Goal: Information Seeking & Learning: Learn about a topic

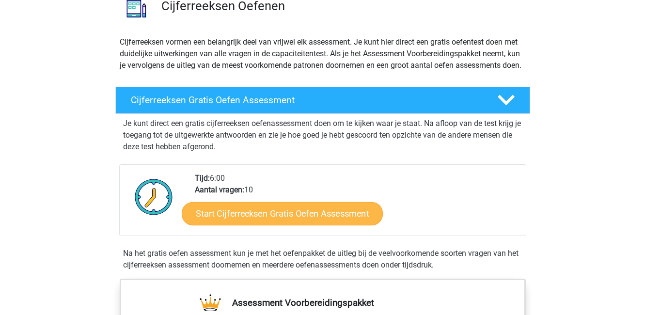
scroll to position [87, 0]
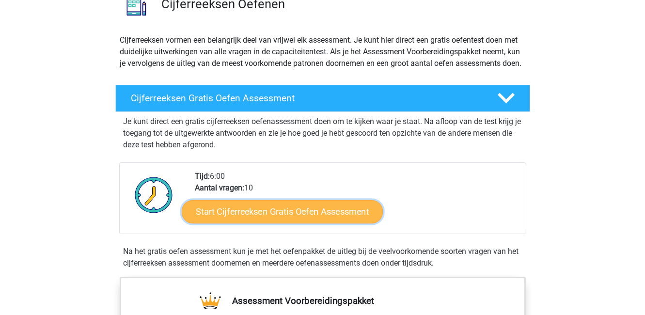
click at [272, 223] on link "Start Cijferreeksen Gratis Oefen Assessment" at bounding box center [282, 211] width 201 height 23
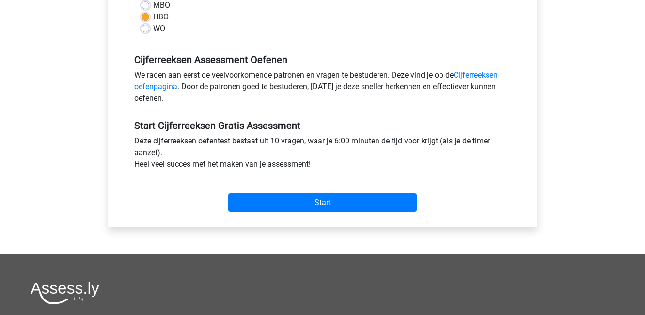
scroll to position [271, 0]
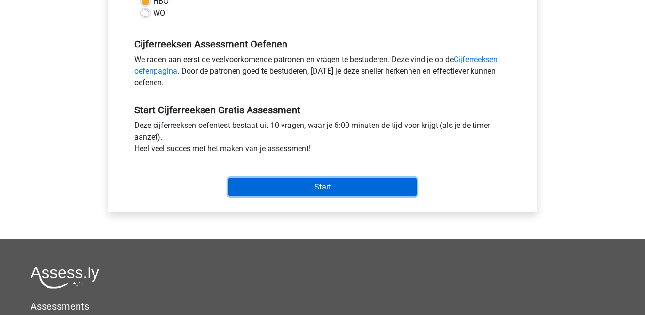
click at [384, 179] on input "Start" at bounding box center [322, 187] width 188 height 18
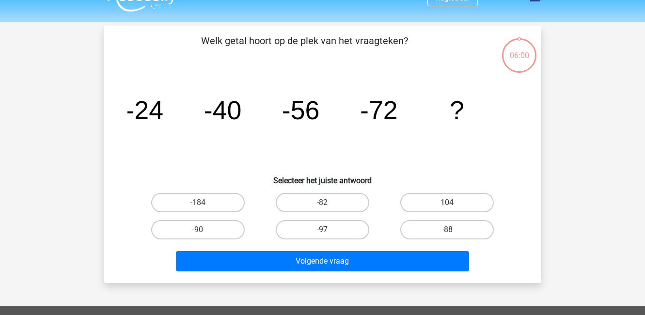
scroll to position [32, 0]
